Goal: Use online tool/utility: Utilize a website feature to perform a specific function

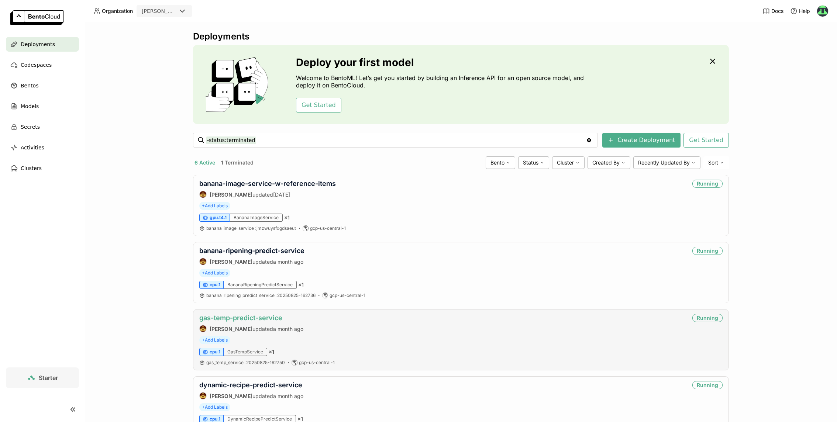
click at [242, 319] on link "gas-temp-predict-service" at bounding box center [240, 318] width 83 height 8
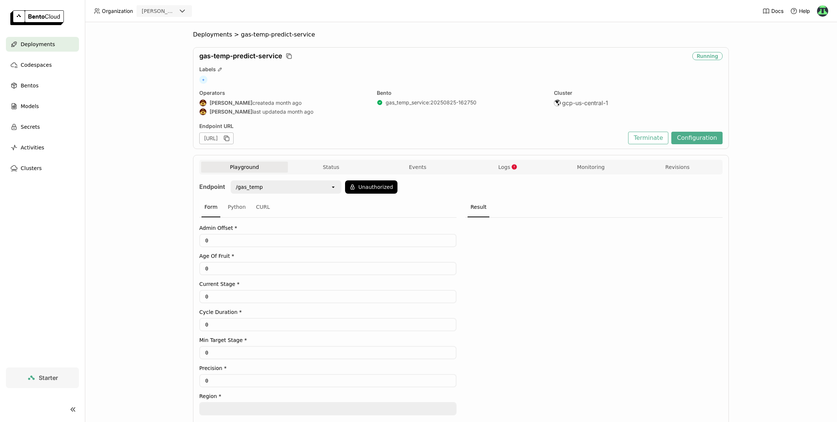
click at [288, 266] on input "0" at bounding box center [328, 269] width 256 height 12
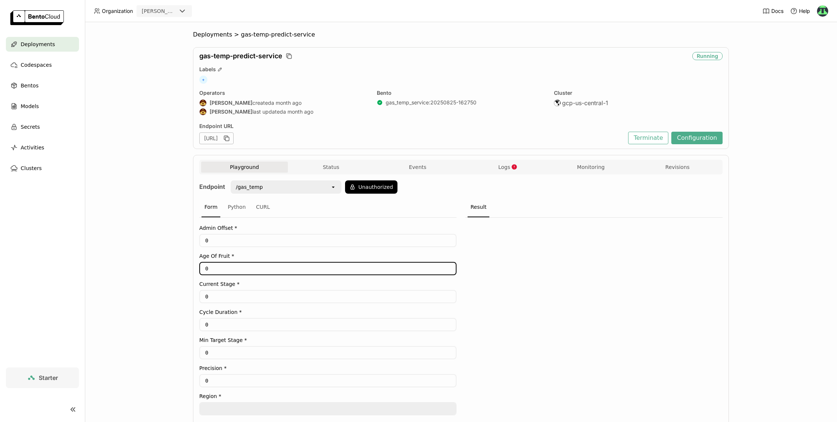
click at [225, 291] on input "0" at bounding box center [328, 297] width 256 height 12
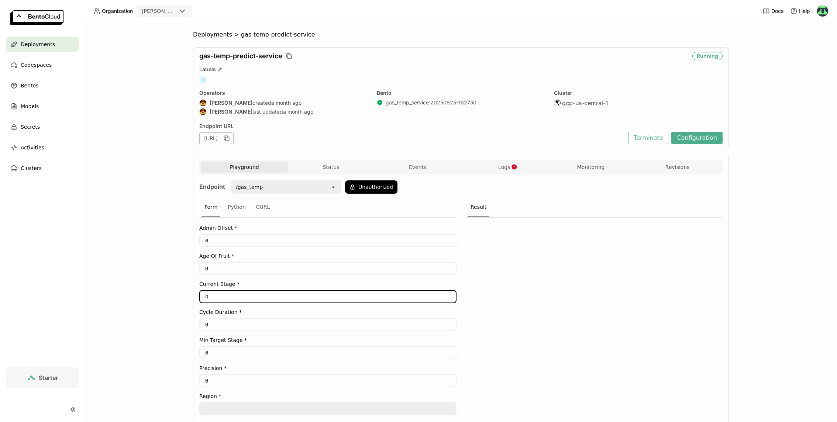
type input "4"
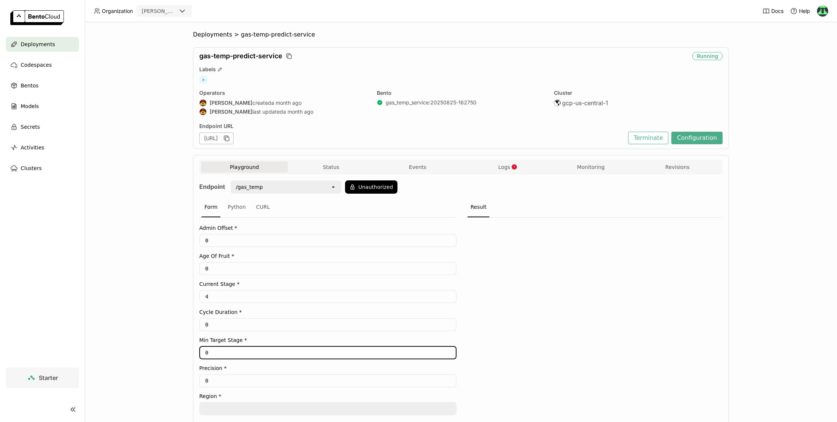
click at [231, 347] on input "0" at bounding box center [328, 353] width 256 height 12
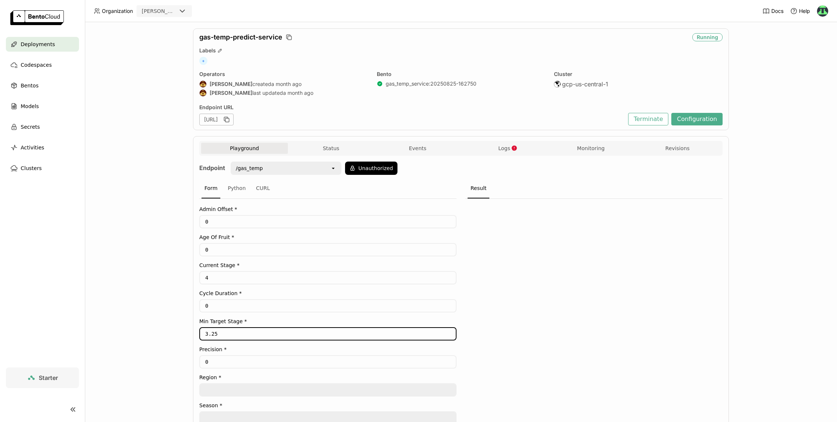
scroll to position [56, 0]
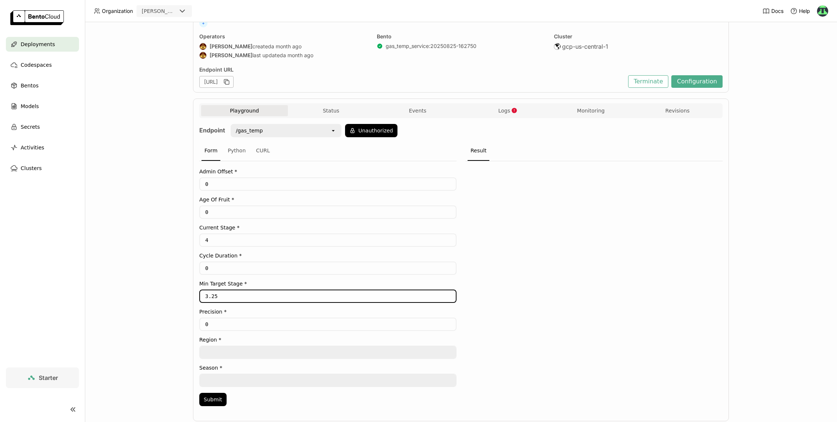
type input "3.25"
click at [217, 321] on input "0" at bounding box center [328, 325] width 256 height 12
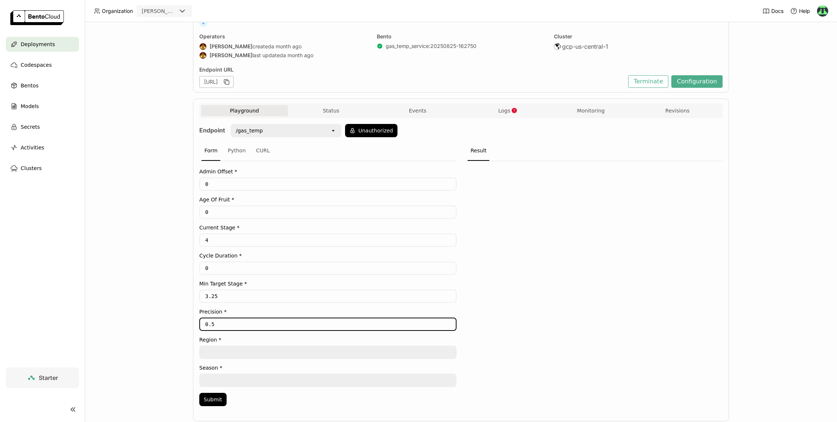
type input "0.5"
click at [498, 325] on div at bounding box center [593, 285] width 257 height 249
click at [259, 349] on textarea at bounding box center [328, 353] width 256 height 12
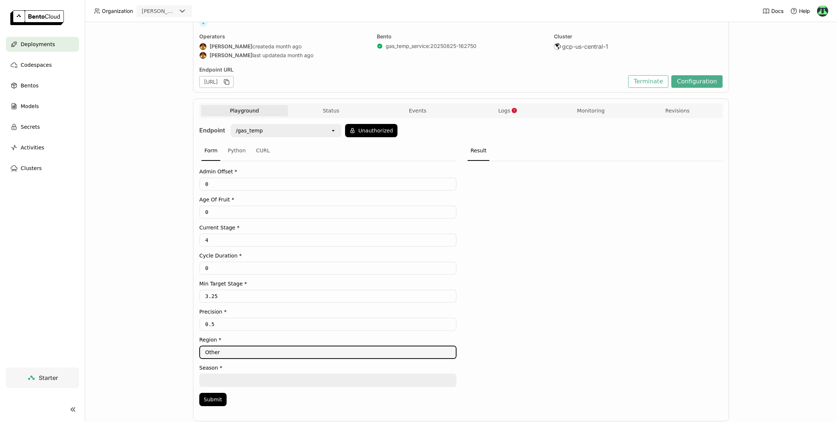
type textarea "Other"
click at [222, 375] on textarea at bounding box center [328, 381] width 256 height 12
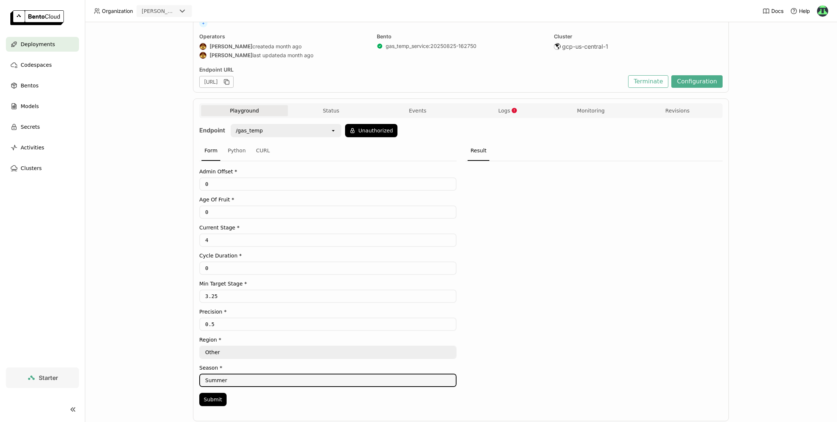
type textarea "Summer"
click at [140, 347] on div "Deployments > gas-temp-predict-service gas-temp-predict-service Running Labels …" at bounding box center [461, 222] width 752 height 400
click at [214, 397] on button "Submit" at bounding box center [212, 399] width 27 height 13
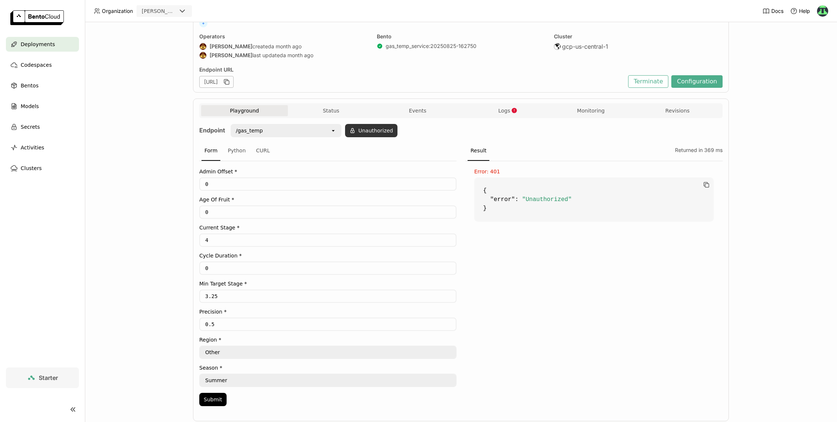
click at [377, 132] on button "Unauthorized" at bounding box center [371, 130] width 52 height 13
click at [383, 151] on icon "open" at bounding box center [382, 150] width 6 height 6
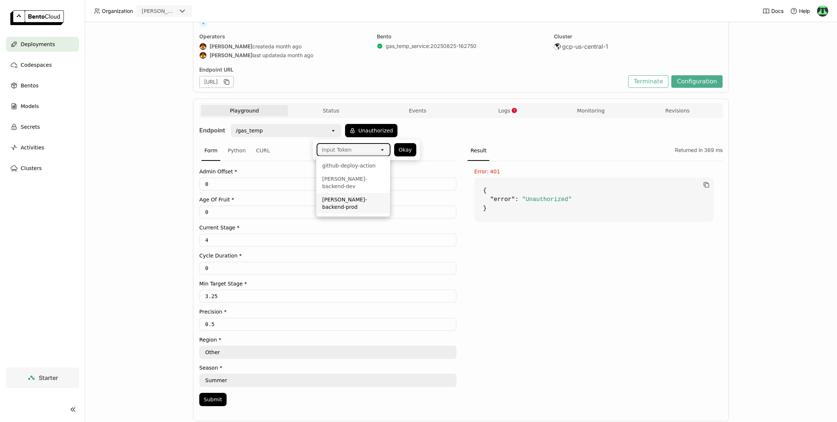
click at [381, 196] on div "[PERSON_NAME]-backend-prod" at bounding box center [353, 203] width 62 height 15
click at [407, 149] on button "Okay" at bounding box center [405, 149] width 22 height 13
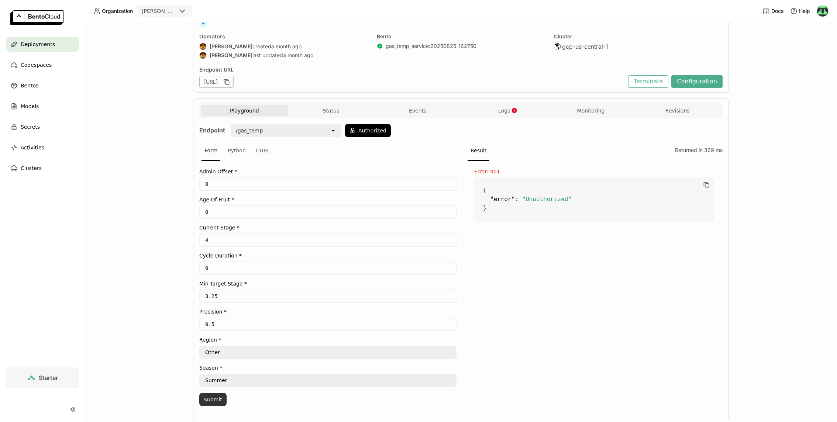
click at [208, 393] on button "Submit" at bounding box center [212, 399] width 27 height 13
click at [499, 109] on span "Logs" at bounding box center [504, 110] width 12 height 7
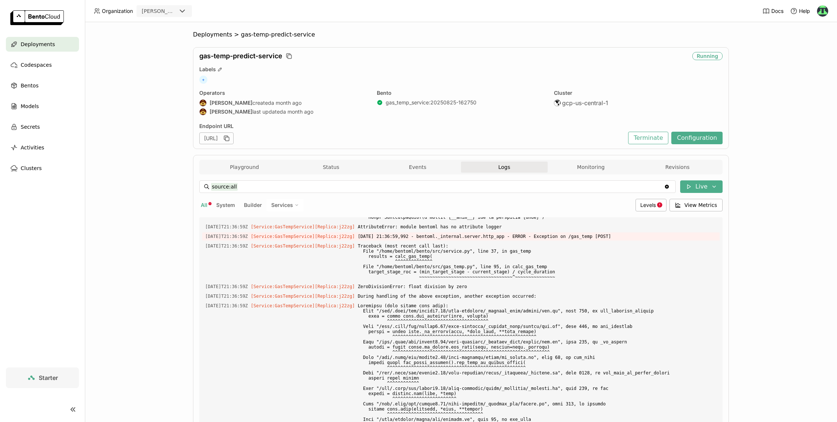
scroll to position [47, 0]
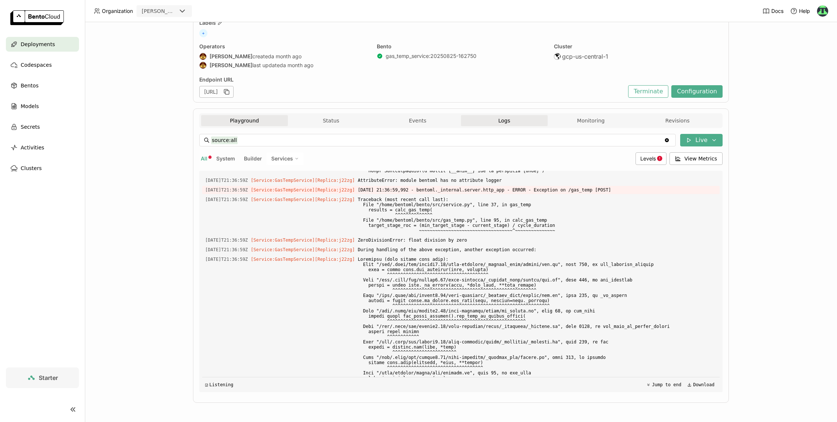
click at [247, 122] on button "Playground" at bounding box center [244, 120] width 87 height 11
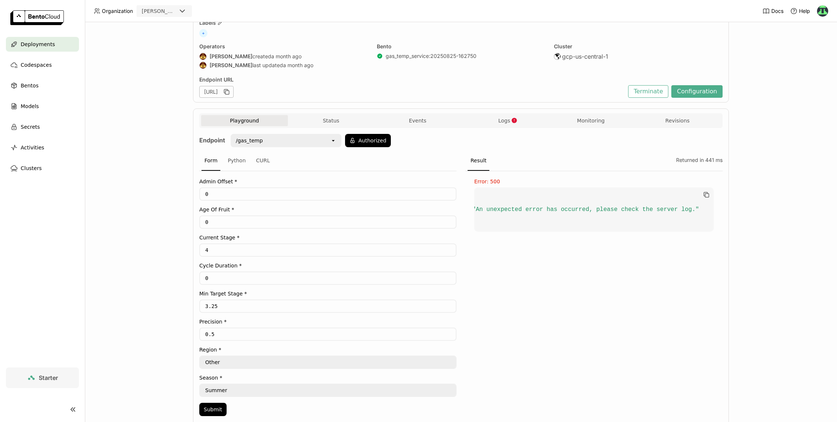
click at [216, 275] on input "0" at bounding box center [328, 278] width 256 height 12
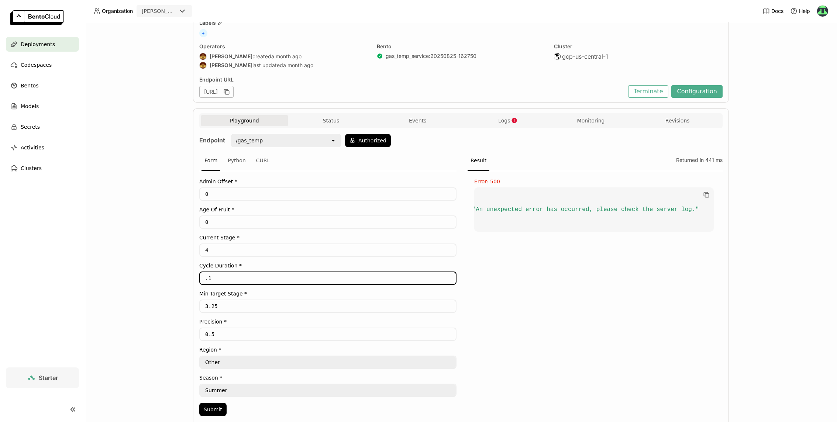
click at [99, 290] on div "Deployments > gas-temp-predict-service gas-temp-predict-service Running Labels …" at bounding box center [461, 222] width 752 height 400
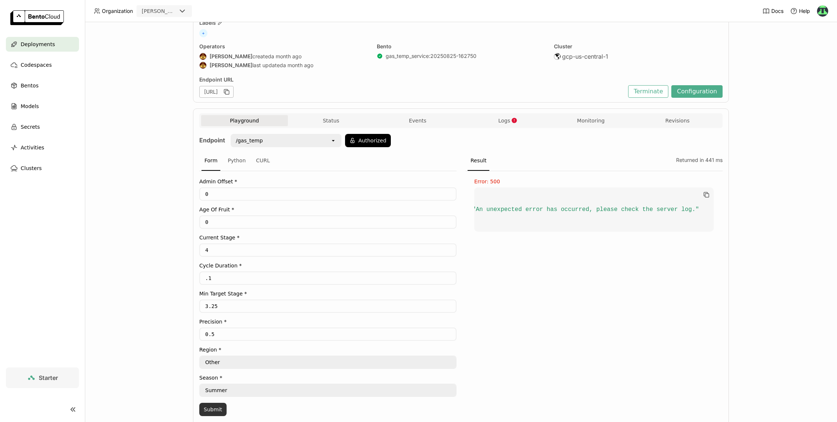
click at [210, 411] on button "Submit" at bounding box center [212, 409] width 27 height 13
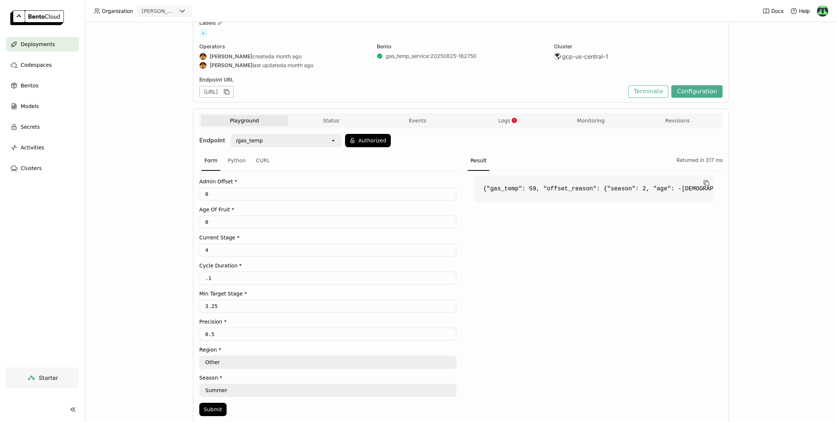
click at [203, 276] on input ".1" at bounding box center [328, 278] width 256 height 12
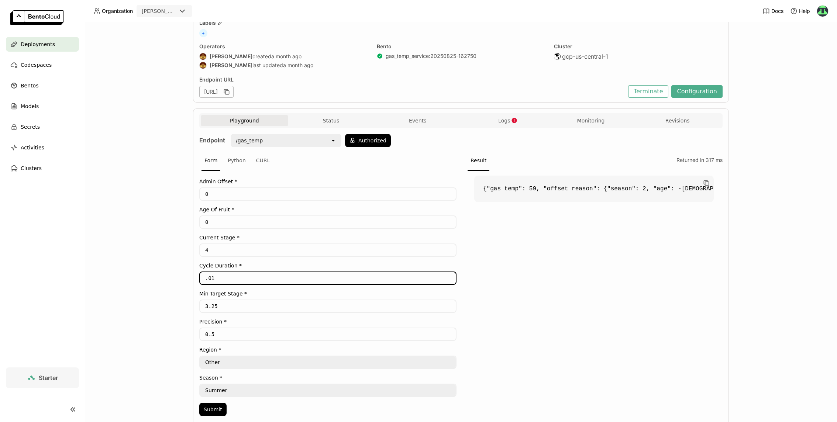
type input ".01"
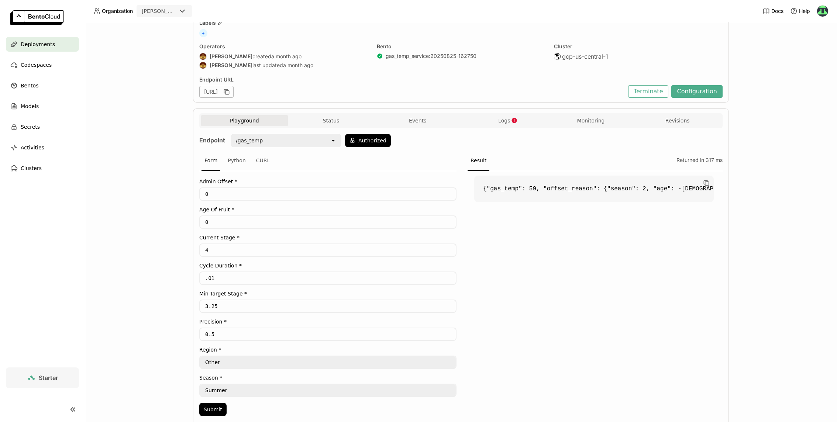
click at [101, 301] on div "Deployments > gas-temp-predict-service gas-temp-predict-service Running Labels …" at bounding box center [461, 222] width 752 height 400
click at [207, 403] on button "Submit" at bounding box center [212, 409] width 27 height 13
click at [230, 220] on input "0" at bounding box center [328, 222] width 256 height 12
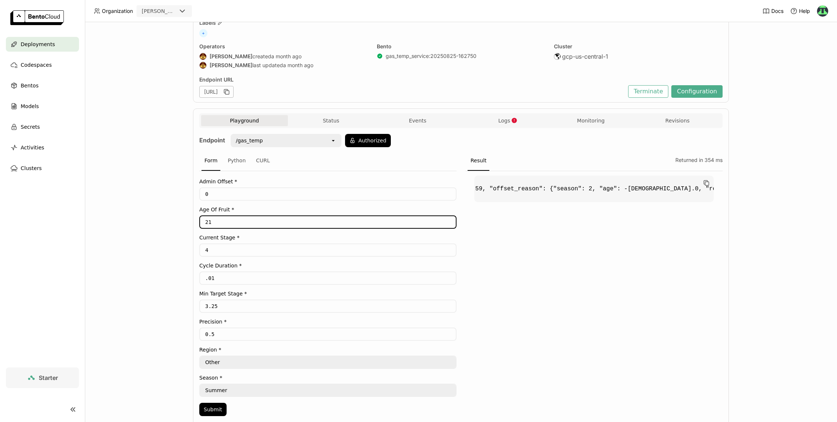
type input "21"
click at [122, 293] on div "Deployments > gas-temp-predict-service gas-temp-predict-service Running Labels …" at bounding box center [461, 222] width 752 height 400
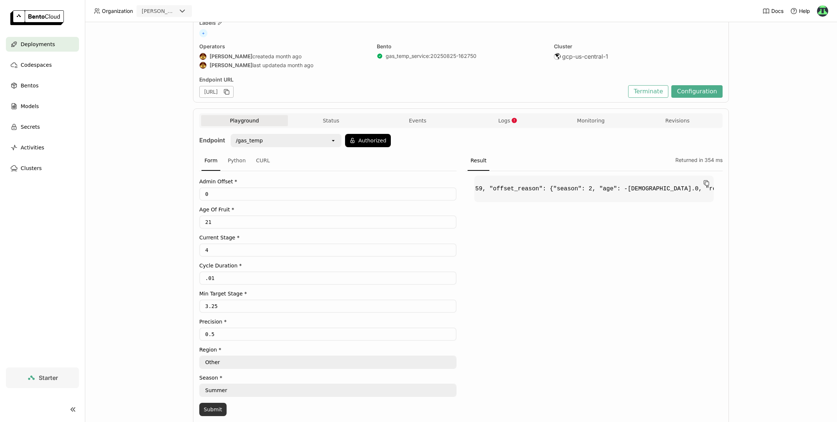
click at [210, 403] on button "Submit" at bounding box center [212, 409] width 27 height 13
click at [705, 182] on icon "button" at bounding box center [707, 184] width 4 height 4
click at [500, 120] on span "Logs" at bounding box center [504, 120] width 12 height 7
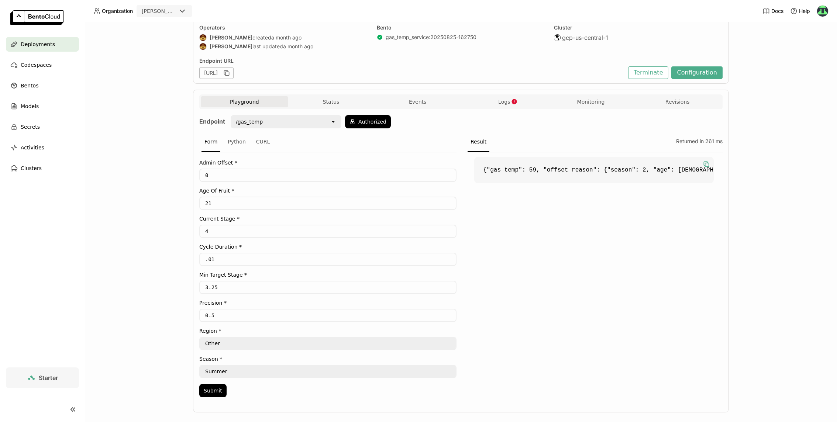
scroll to position [71, 0]
